Goal: Task Accomplishment & Management: Complete application form

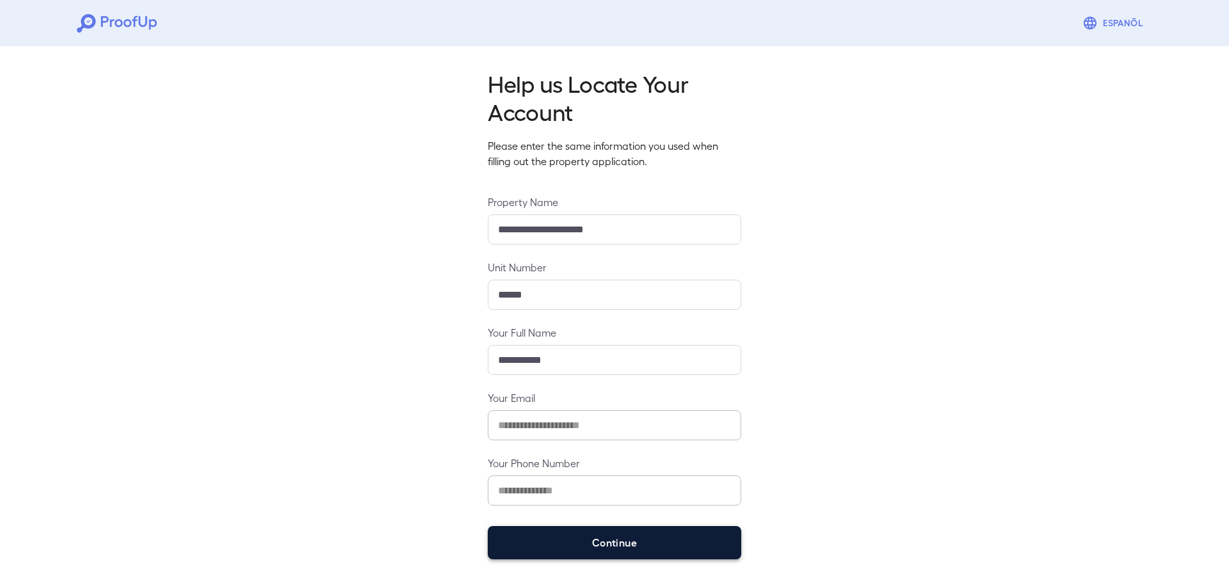
click at [632, 547] on button "Continue" at bounding box center [614, 542] width 253 height 33
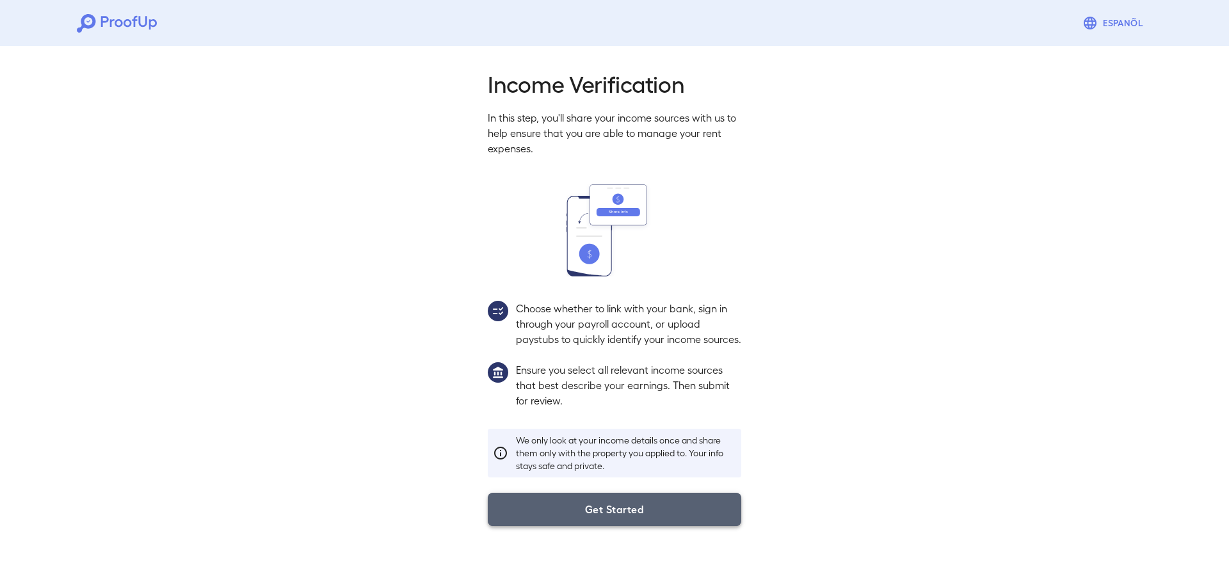
click at [602, 520] on button "Get Started" at bounding box center [614, 509] width 253 height 33
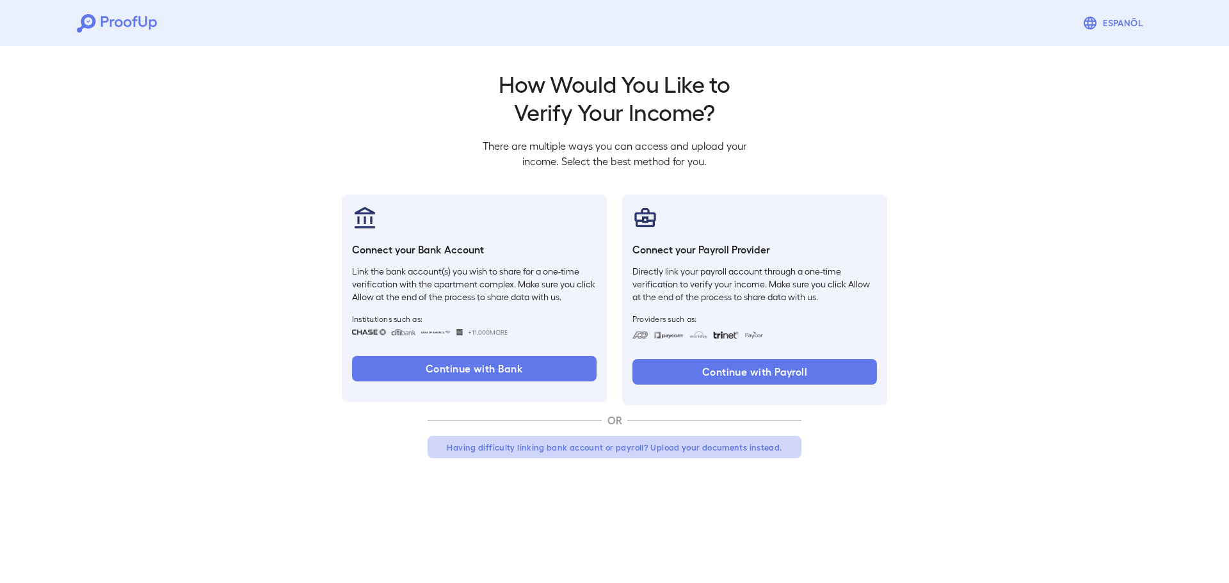
click at [564, 442] on button "Having difficulty linking bank account or payroll? Upload your documents instea…" at bounding box center [614, 447] width 374 height 23
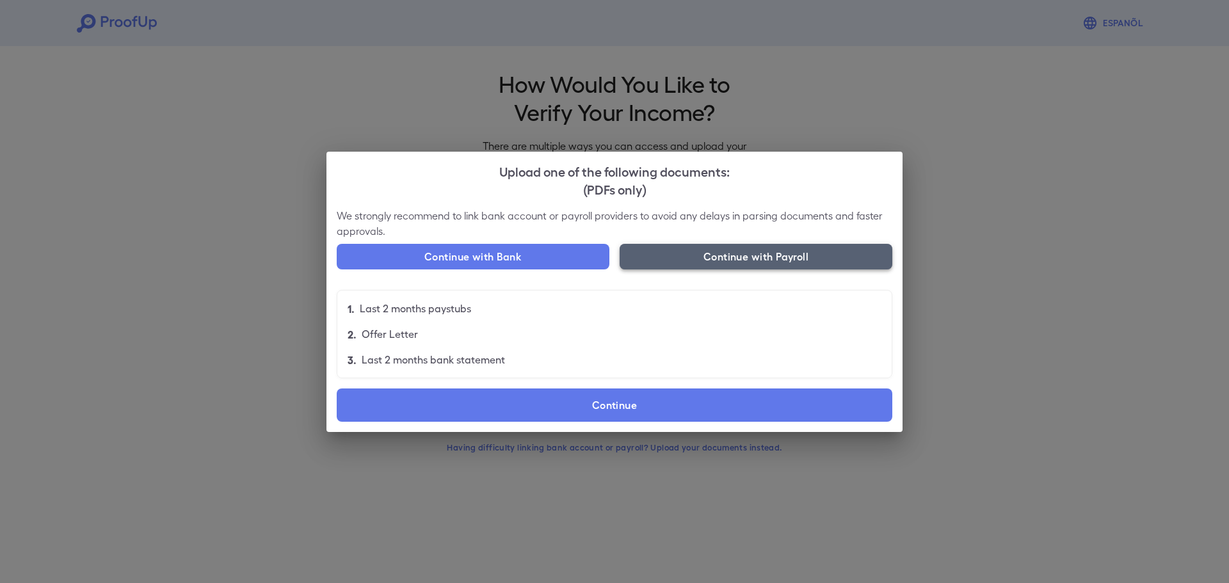
click at [721, 257] on button "Continue with Payroll" at bounding box center [755, 257] width 273 height 26
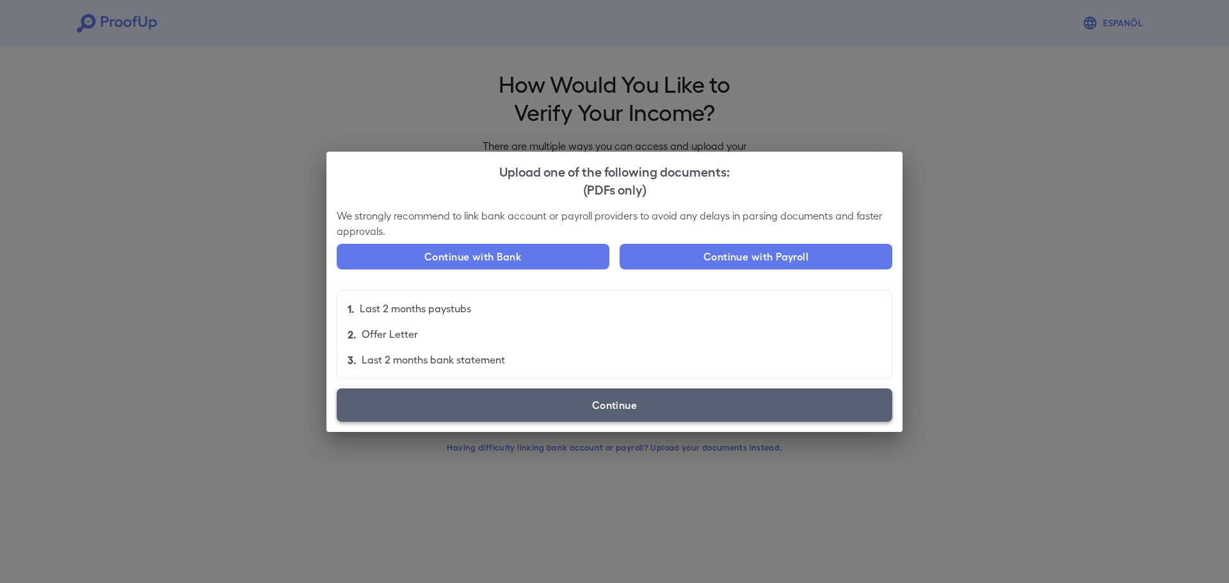
click at [646, 390] on label "Continue" at bounding box center [614, 404] width 555 height 33
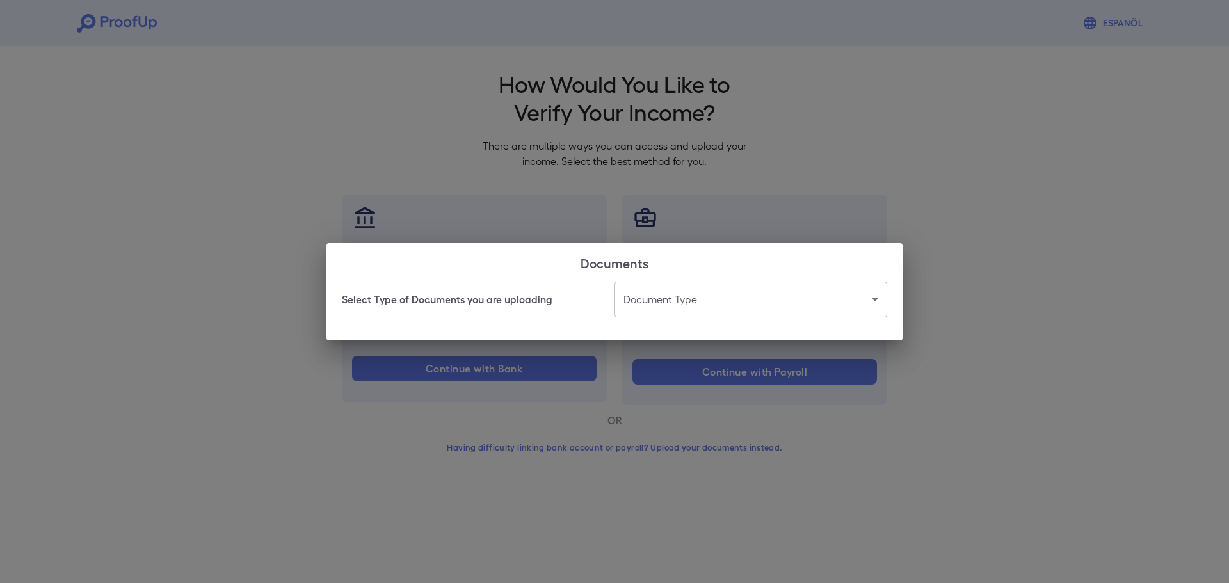
click at [656, 311] on body "Espanõl Go back How Would You Like to Verify Your Income? There are multiple wa…" at bounding box center [614, 244] width 1229 height 489
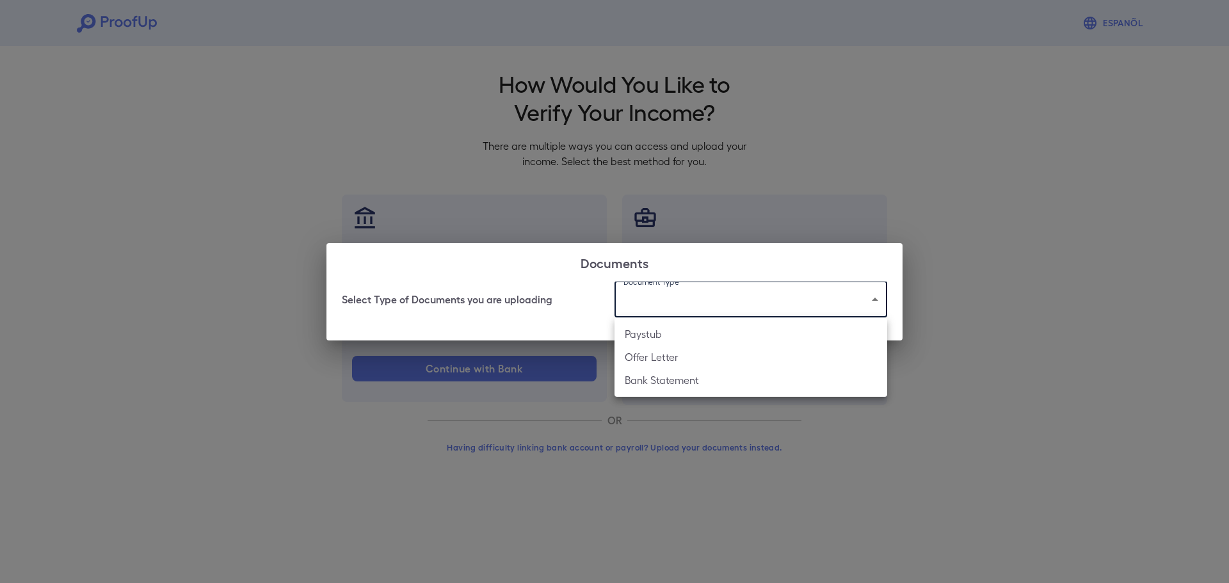
click at [650, 332] on li "Paystub" at bounding box center [750, 334] width 273 height 23
type input "*******"
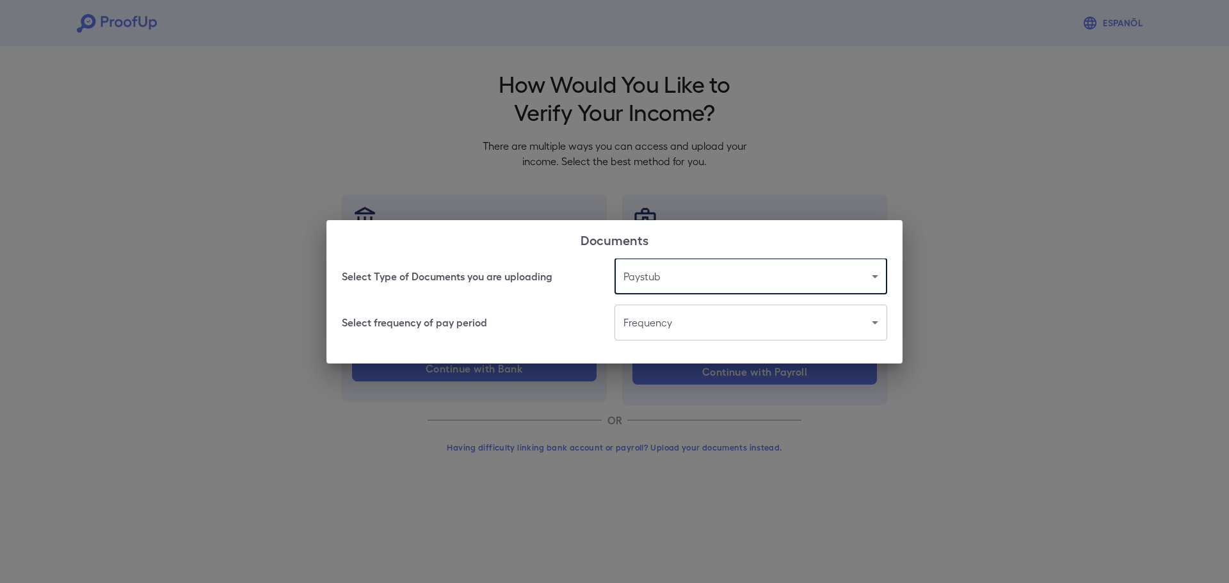
click at [651, 326] on body "Espanõl Go back How Would You Like to Verify Your Income? There are multiple wa…" at bounding box center [614, 244] width 1229 height 489
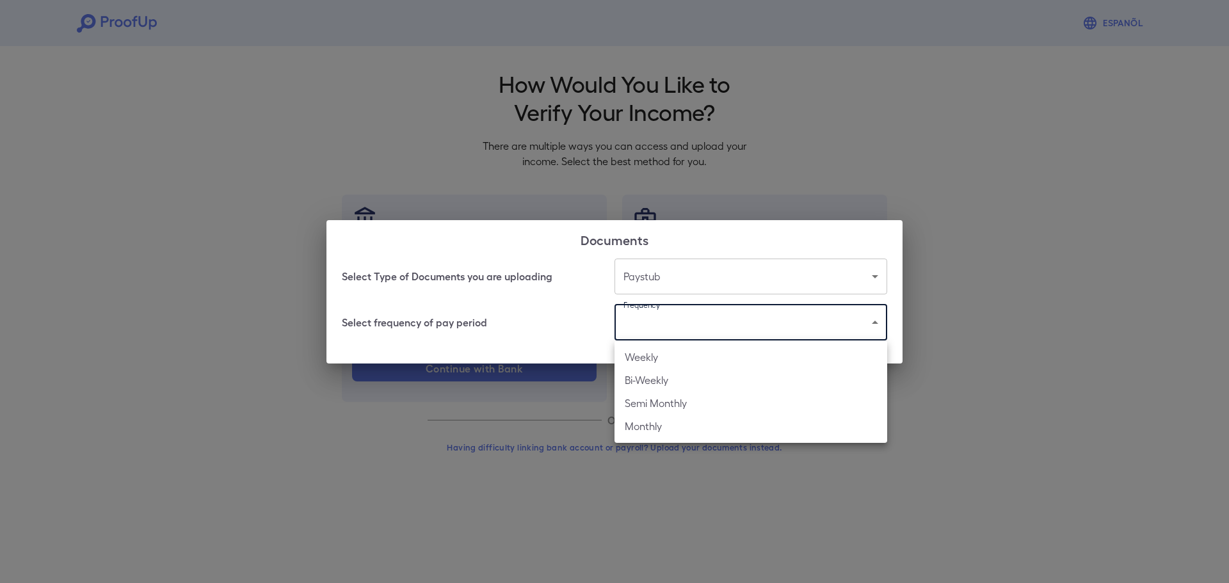
click at [653, 352] on li "Weekly" at bounding box center [750, 357] width 273 height 23
type input "******"
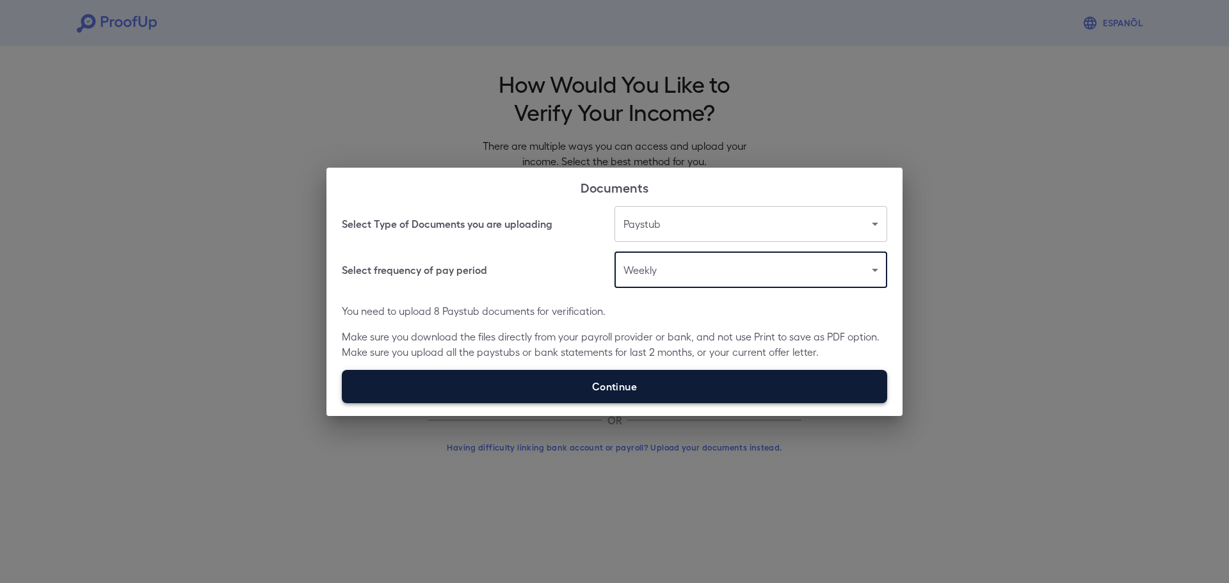
click at [653, 383] on label "Continue" at bounding box center [614, 386] width 545 height 33
click at [342, 403] on input "Continue" at bounding box center [342, 403] width 1 height 1
type input "**********"
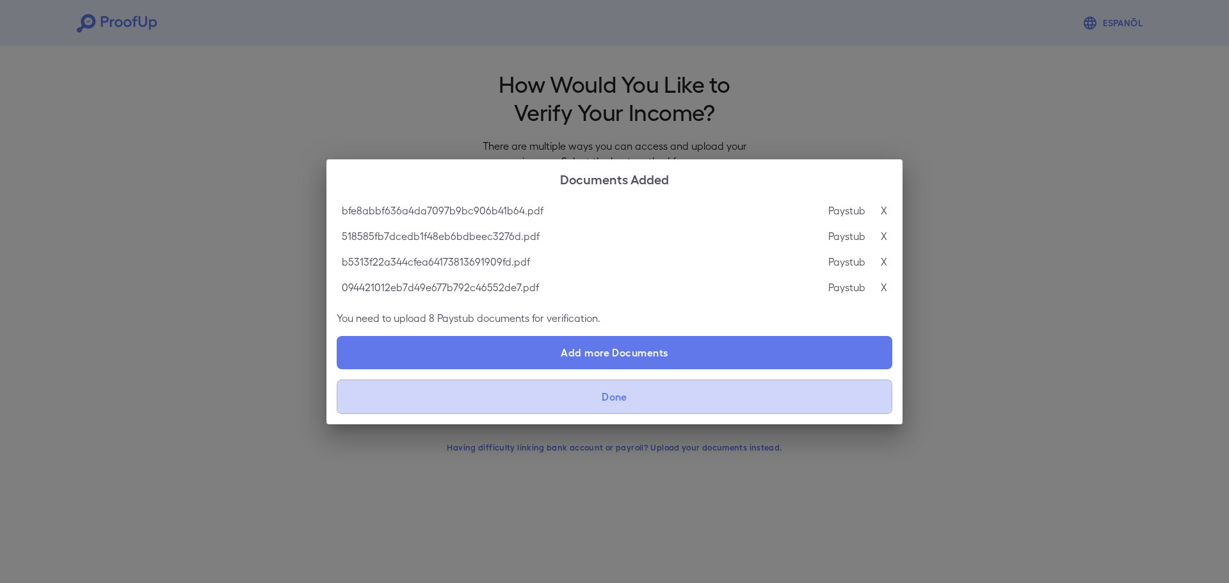
click at [624, 398] on button "Done" at bounding box center [614, 396] width 555 height 35
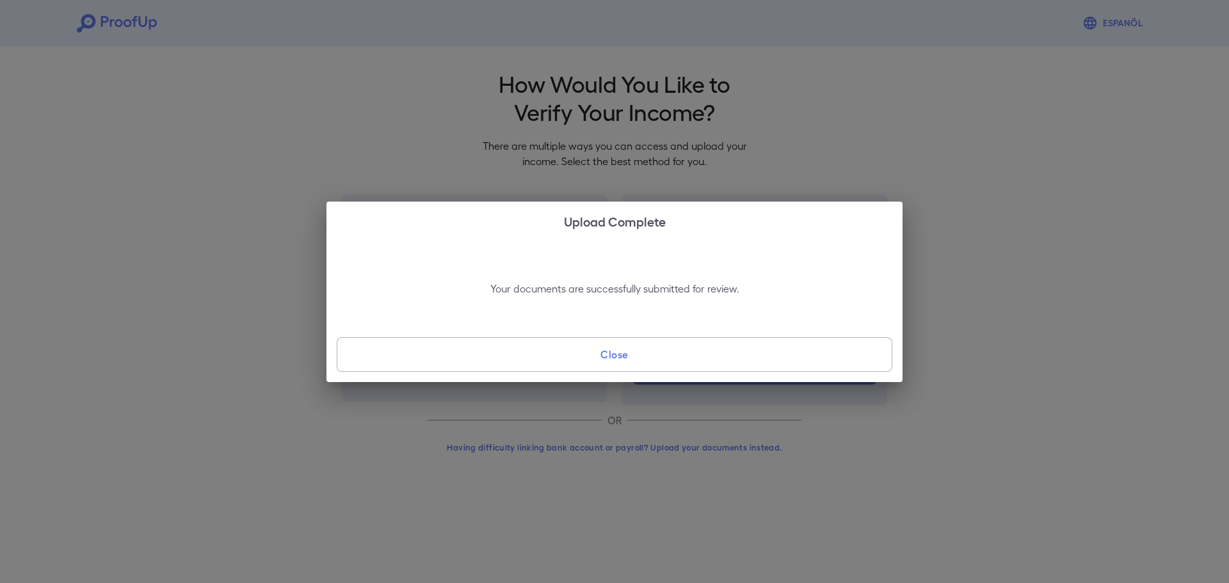
click at [632, 359] on button "Close" at bounding box center [614, 354] width 555 height 35
